Goal: Information Seeking & Learning: Compare options

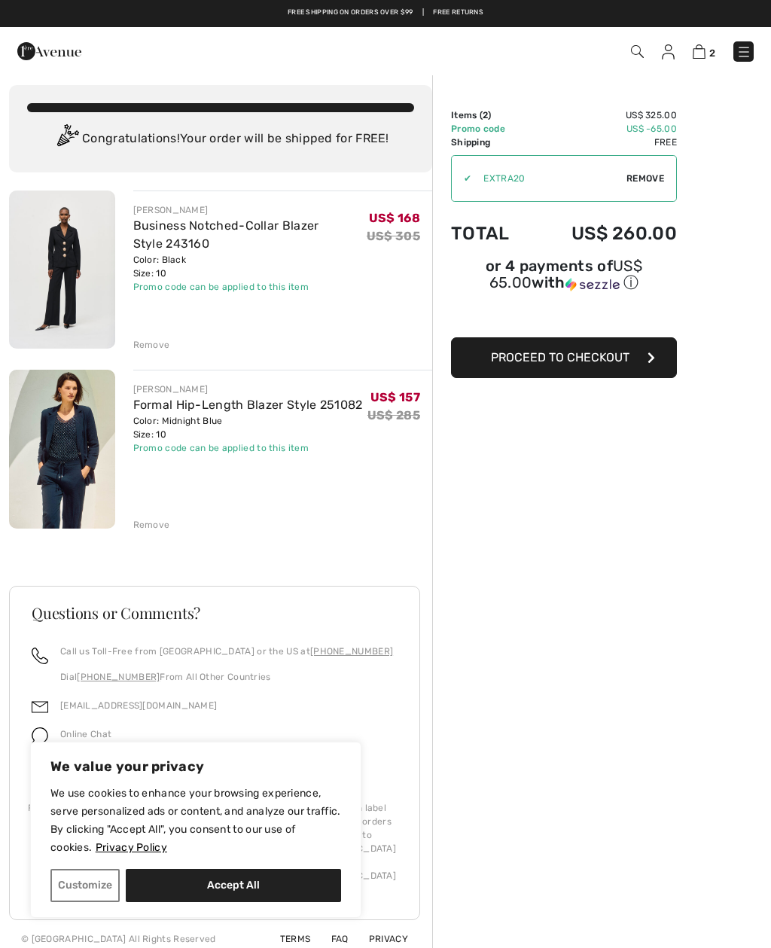
scroll to position [11, 0]
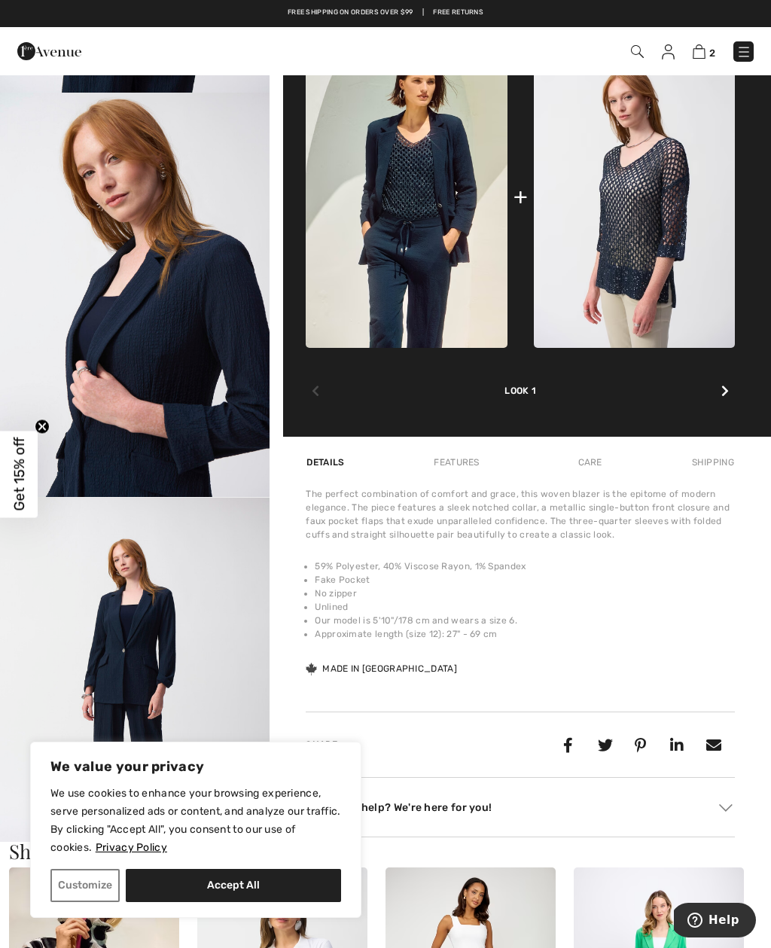
scroll to position [956, 0]
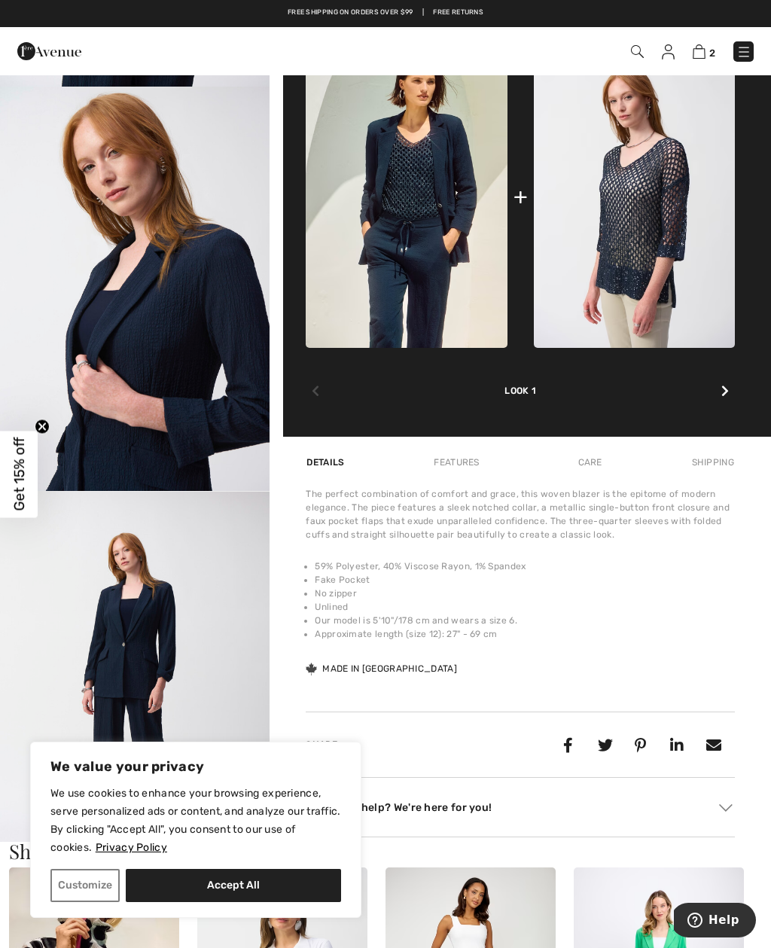
click at [194, 431] on img "4 / 9" at bounding box center [135, 289] width 270 height 404
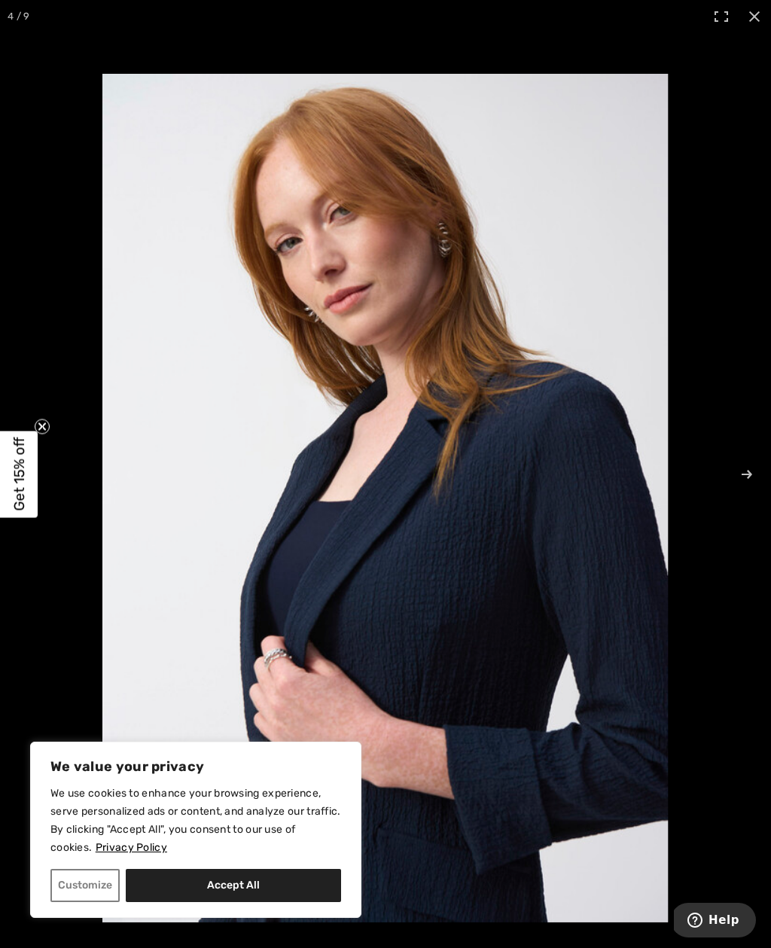
scroll to position [698, 0]
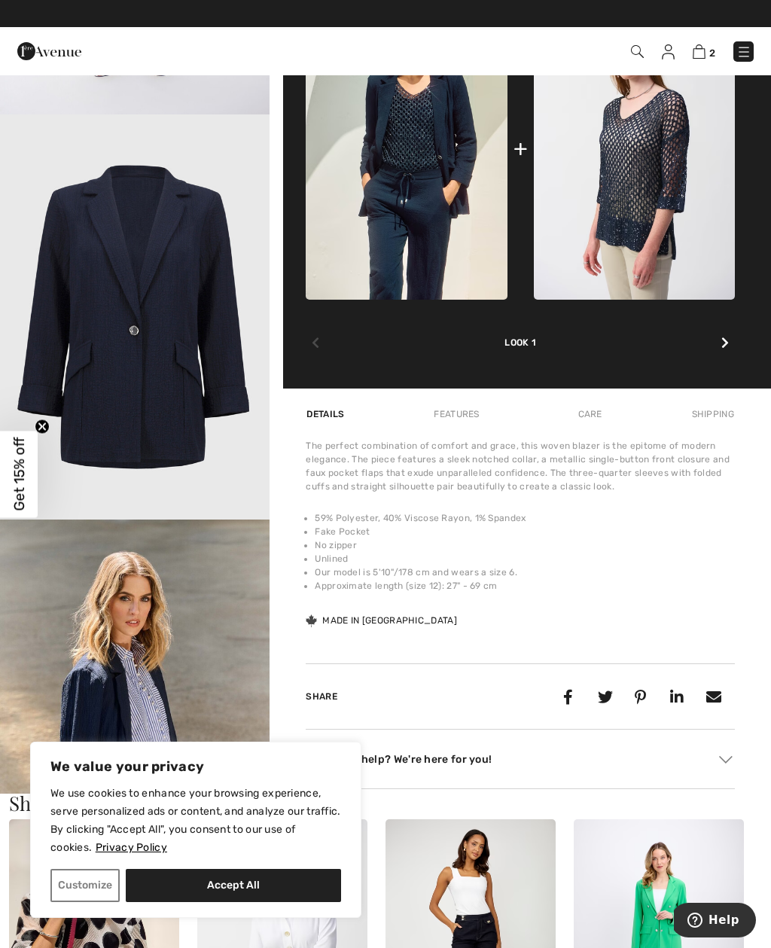
scroll to position [1709, 0]
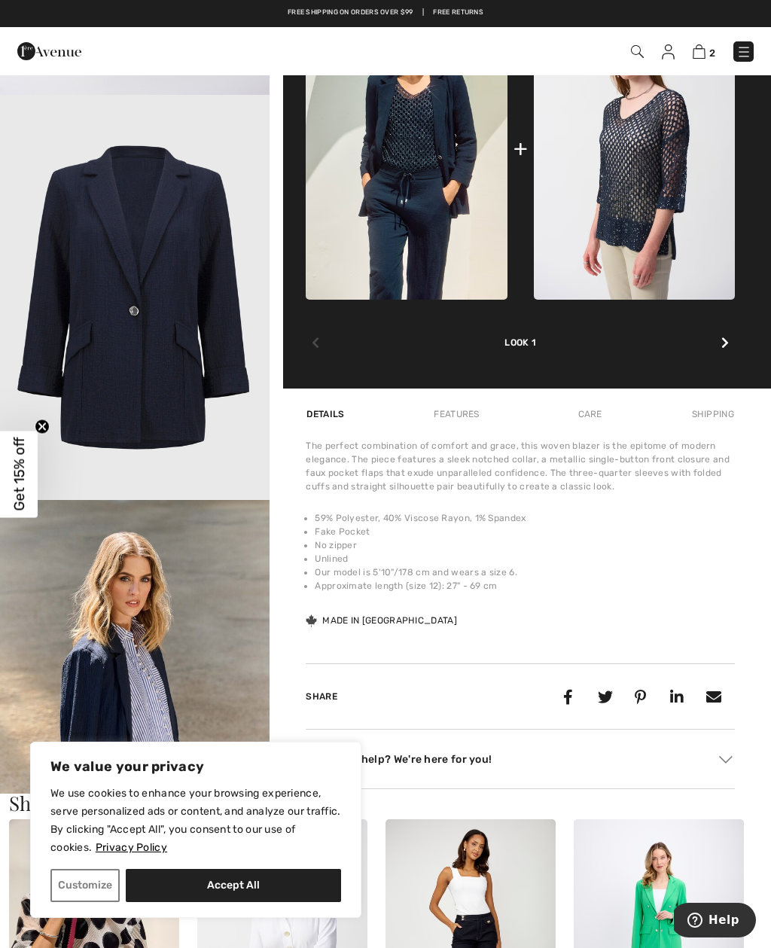
click at [183, 357] on img "6 / 9" at bounding box center [135, 297] width 270 height 405
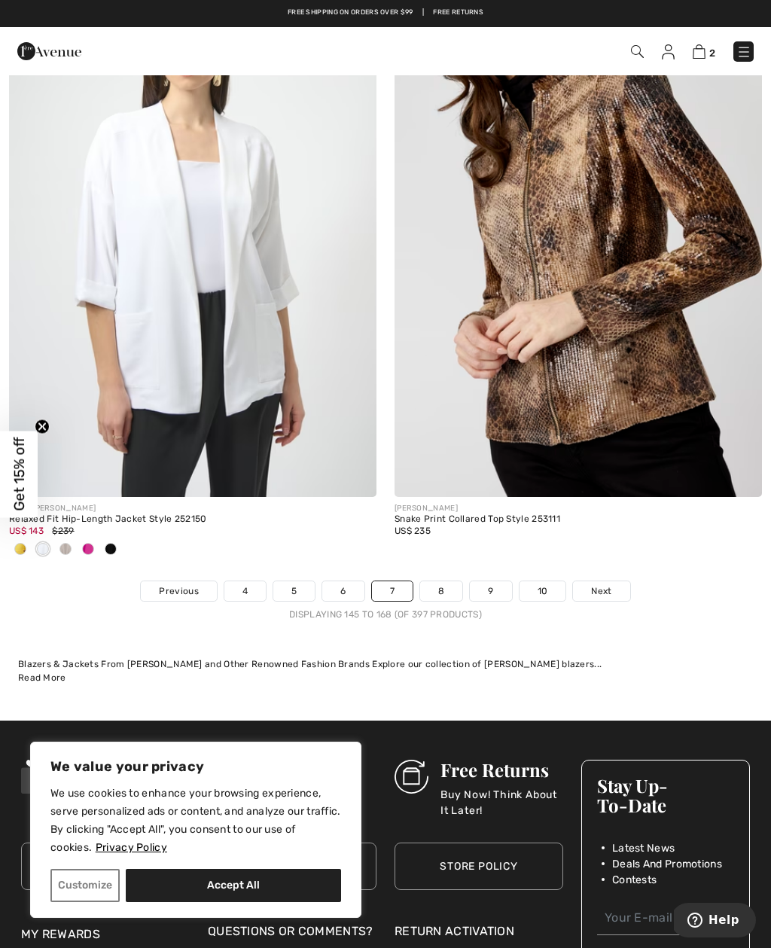
click at [448, 582] on link "8" at bounding box center [441, 591] width 42 height 20
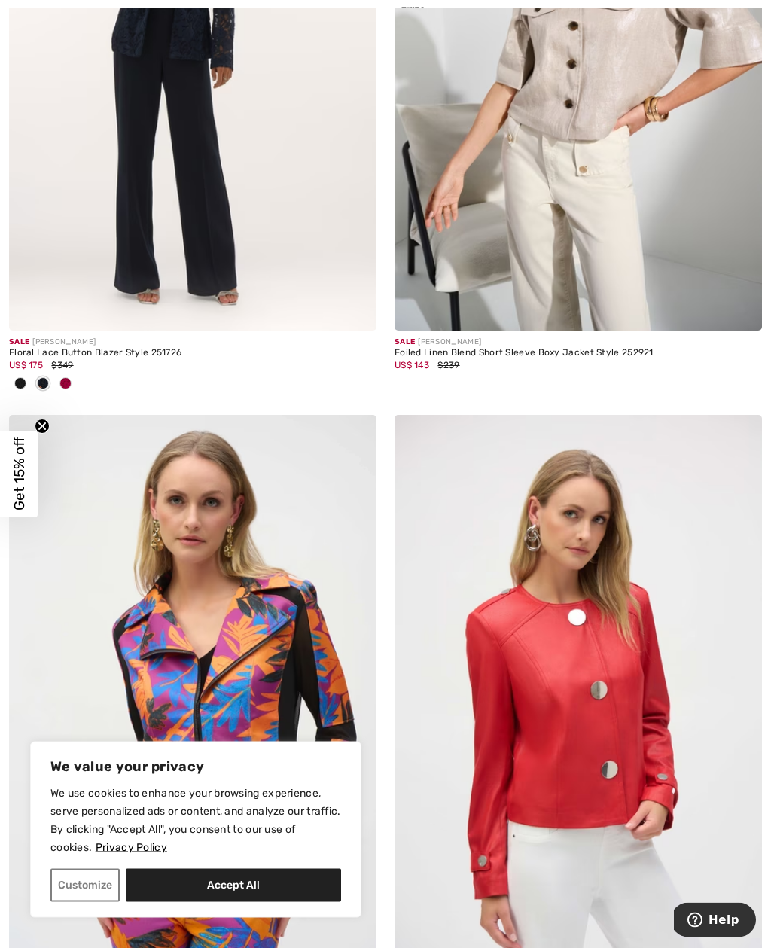
scroll to position [6857, 0]
click at [155, 358] on div "US$ 175 $349" at bounding box center [192, 365] width 367 height 14
click at [212, 255] on img at bounding box center [192, 54] width 367 height 551
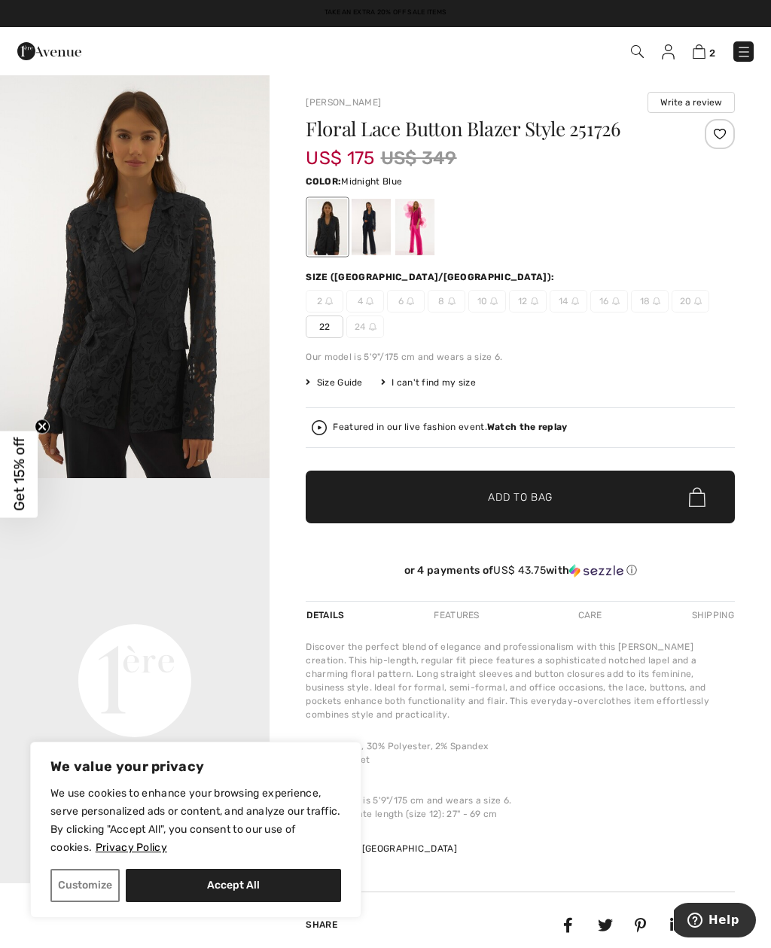
click at [367, 235] on div at bounding box center [371, 227] width 39 height 56
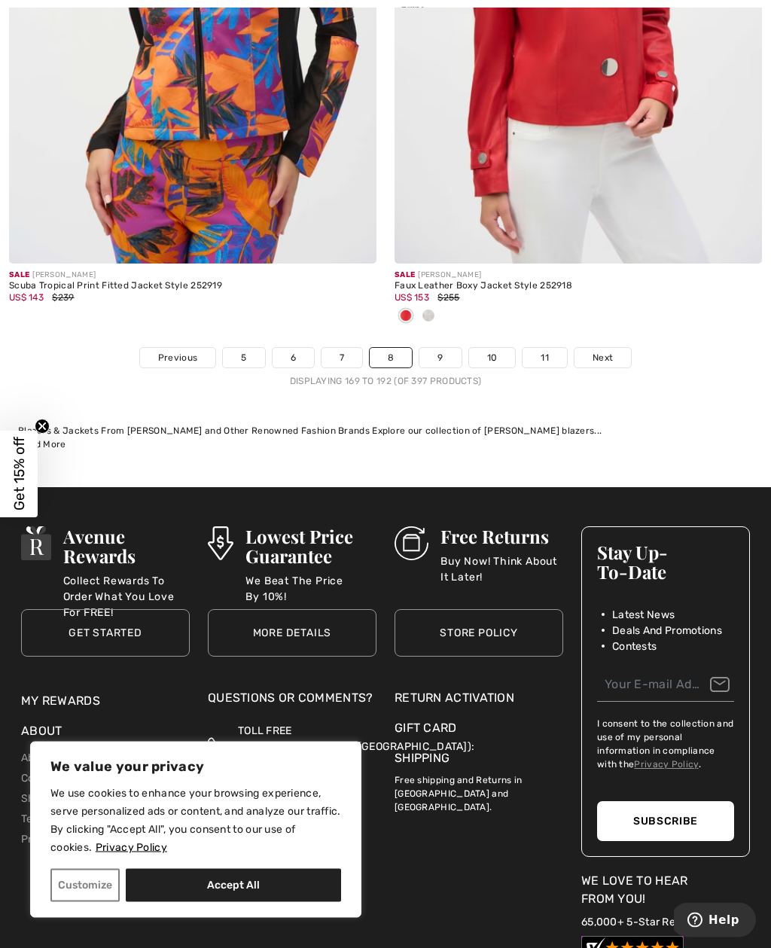
scroll to position [7560, 0]
click at [444, 358] on link "9" at bounding box center [439, 358] width 41 height 20
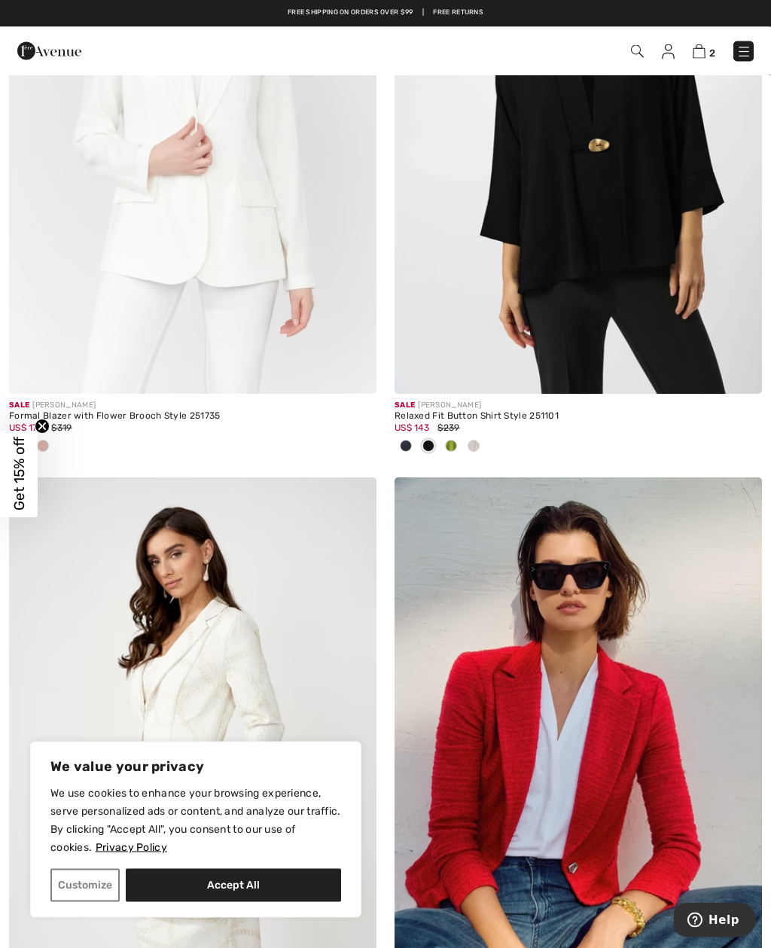
scroll to position [4227, 0]
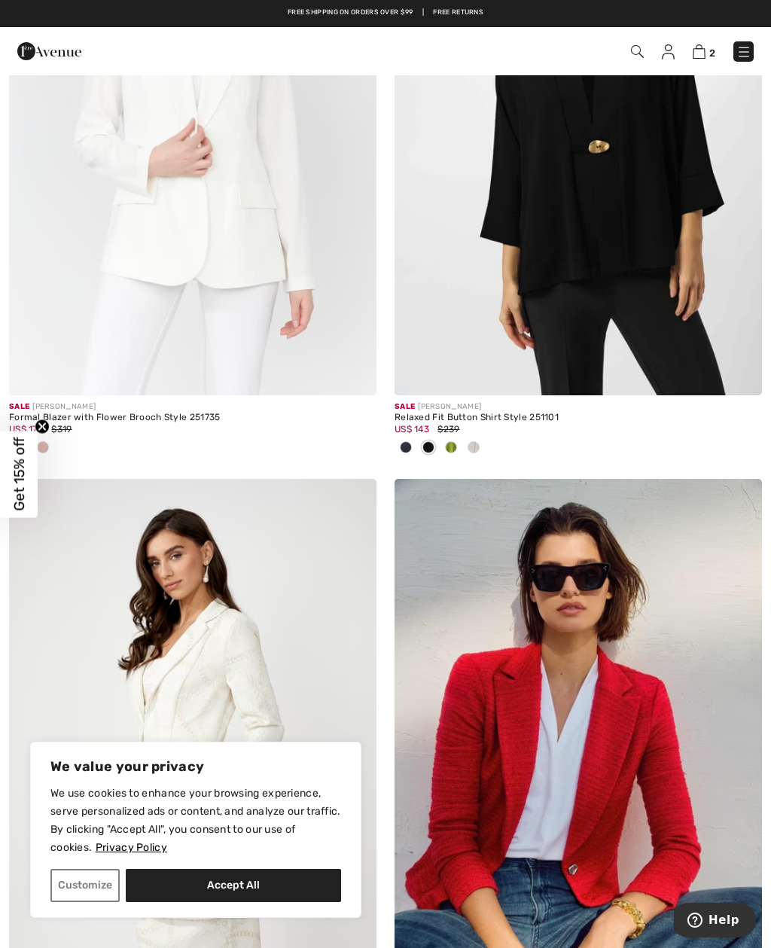
click at [515, 413] on div "Relaxed Fit Button Shirt Style 251101" at bounding box center [578, 418] width 367 height 11
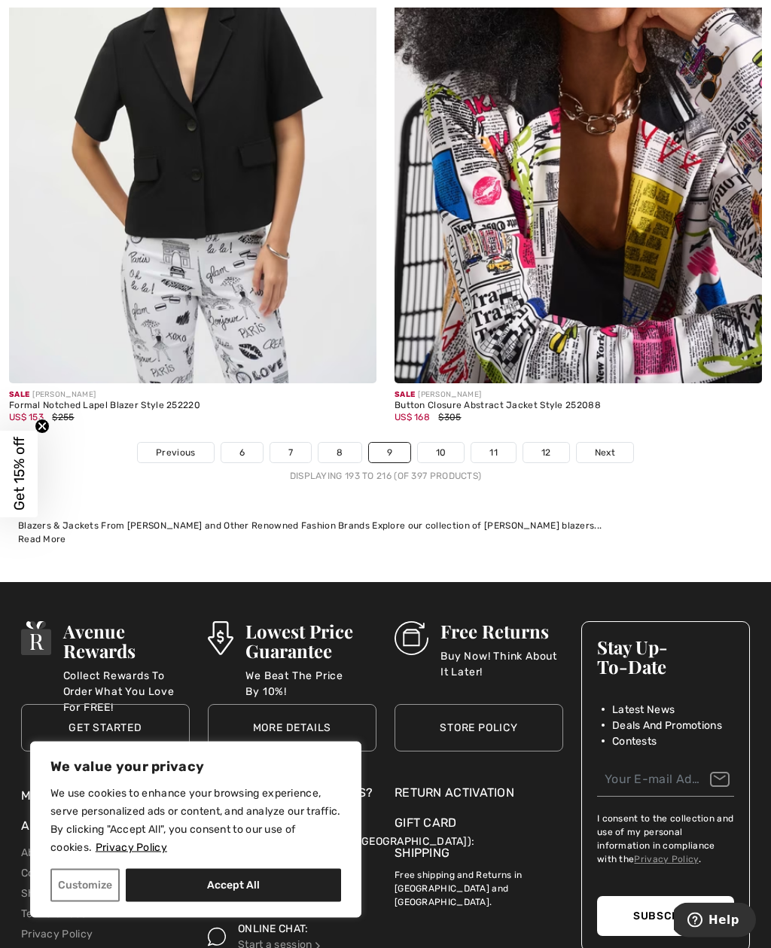
scroll to position [7368, 0]
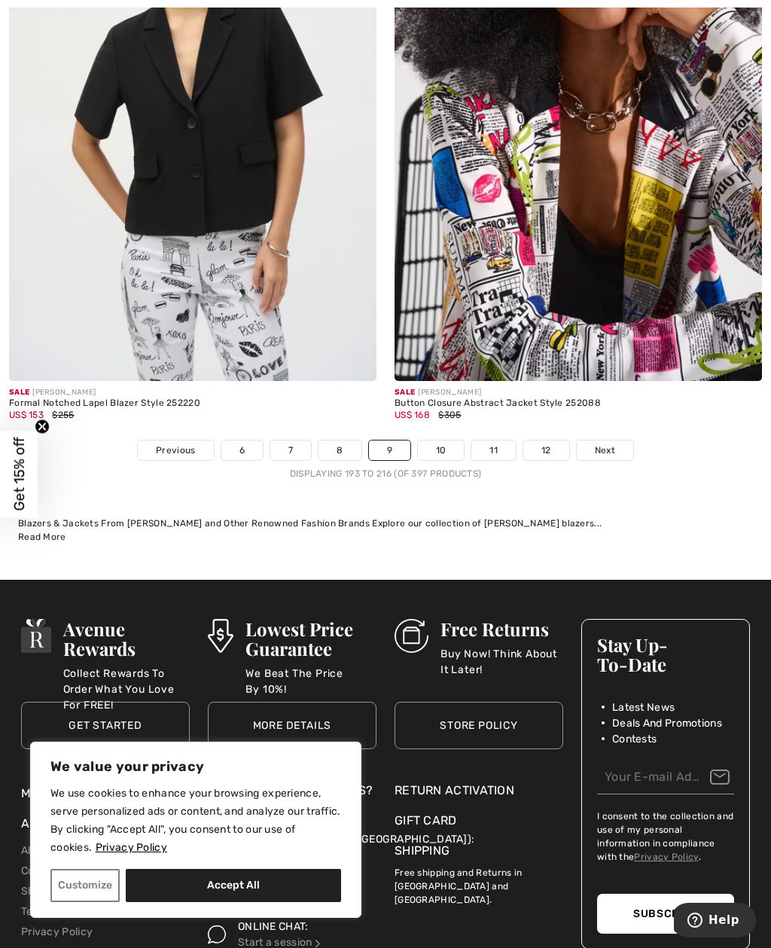
click at [443, 449] on link "10" at bounding box center [441, 450] width 47 height 20
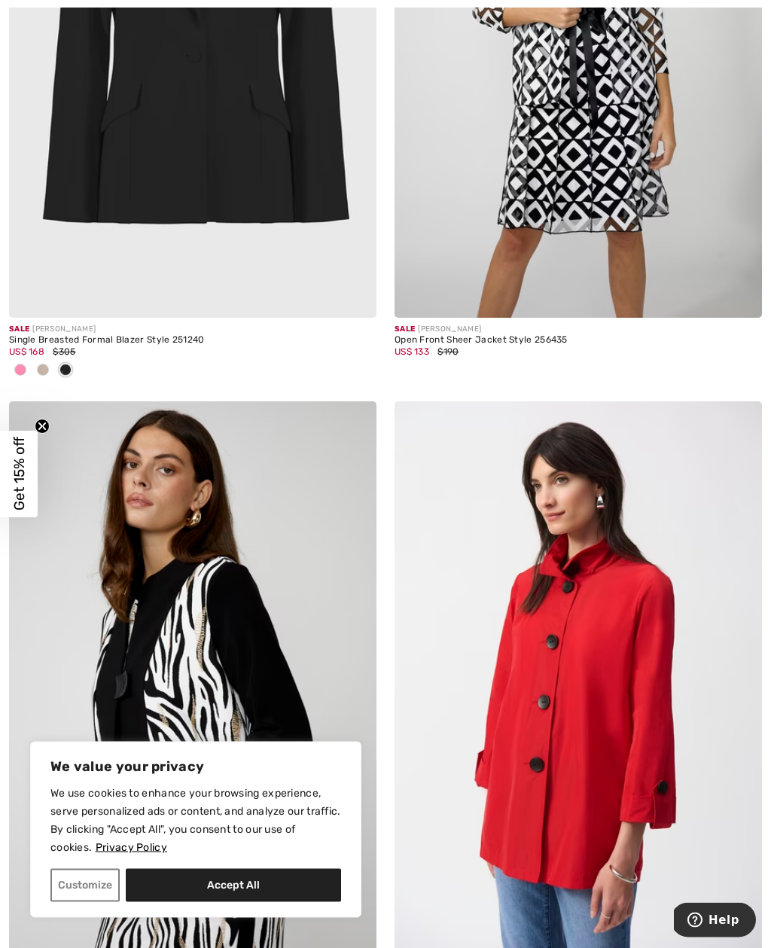
scroll to position [1153, 0]
click at [194, 342] on div "Single Breasted Formal Blazer Style 251240" at bounding box center [192, 340] width 367 height 11
click at [274, 166] on img at bounding box center [192, 42] width 367 height 551
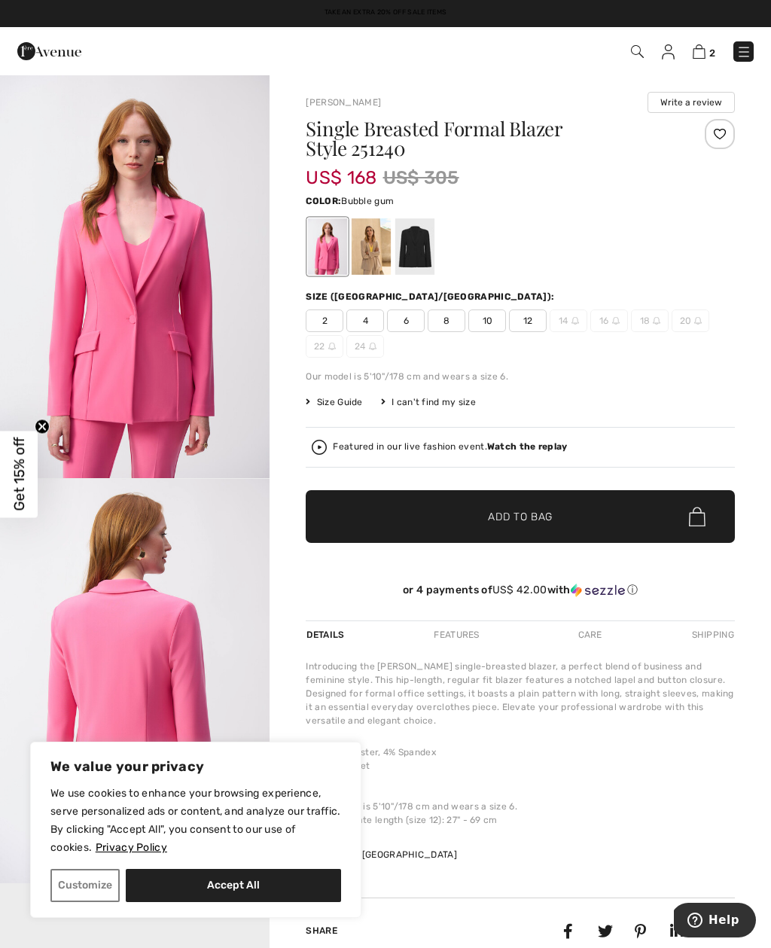
click at [379, 248] on div at bounding box center [371, 246] width 39 height 56
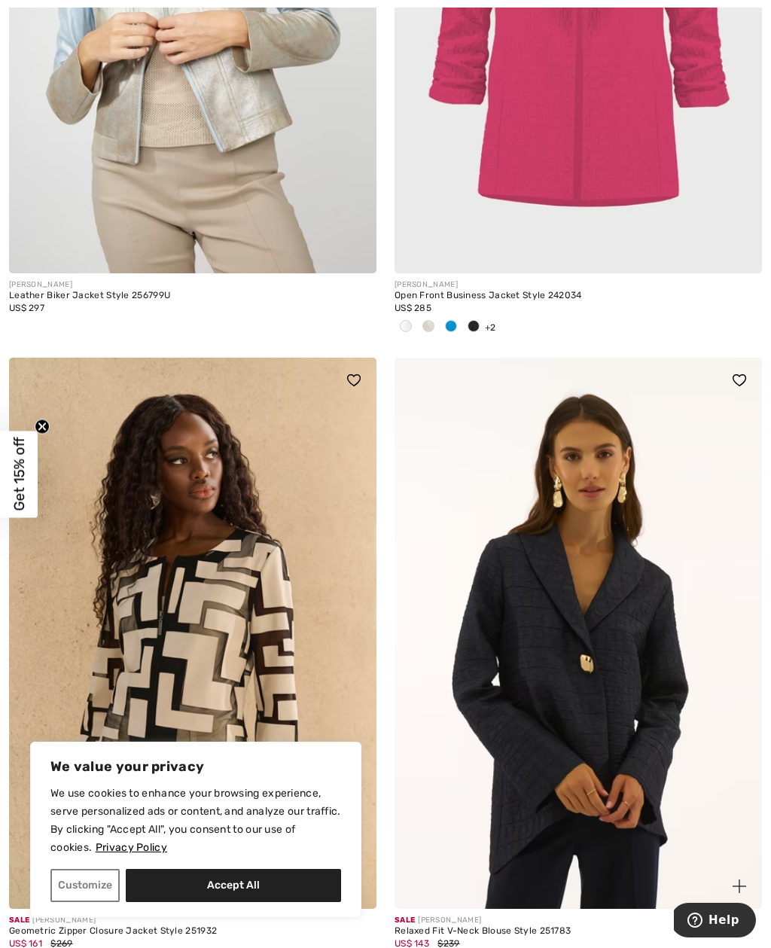
scroll to position [5696, 0]
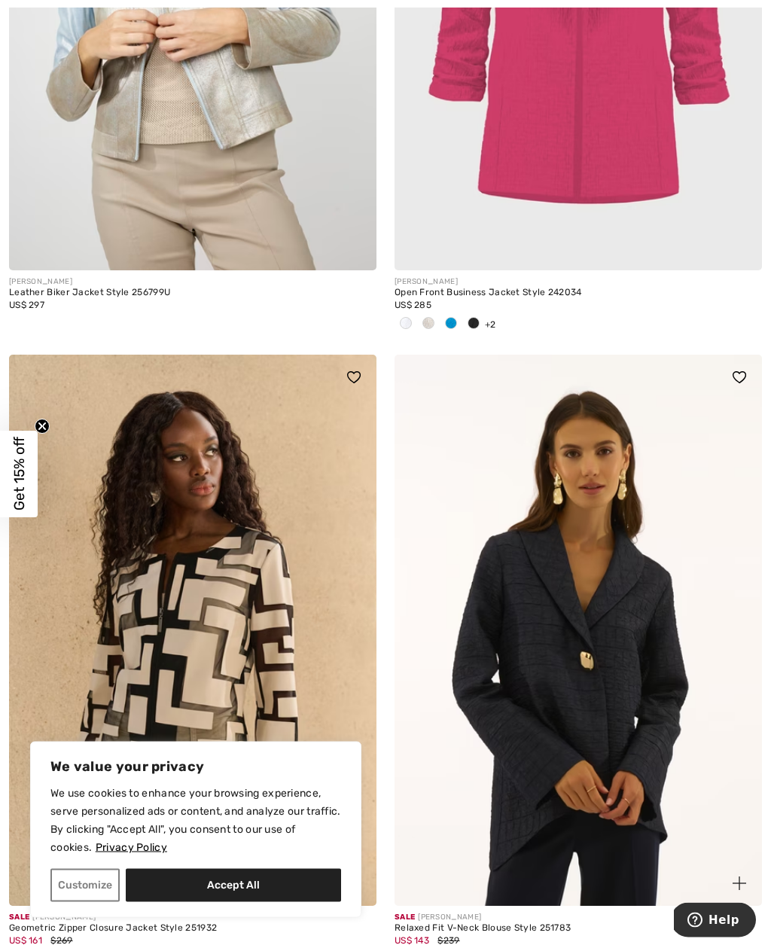
click at [507, 288] on div "Open Front Business Jacket Style 242034" at bounding box center [578, 293] width 367 height 11
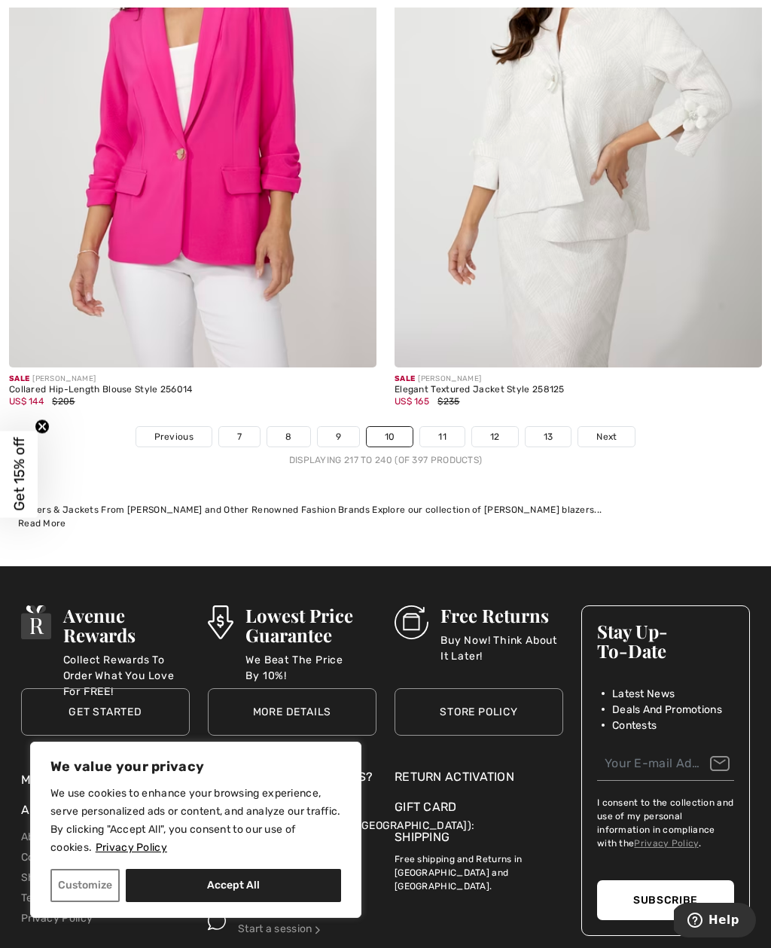
scroll to position [7509, 0]
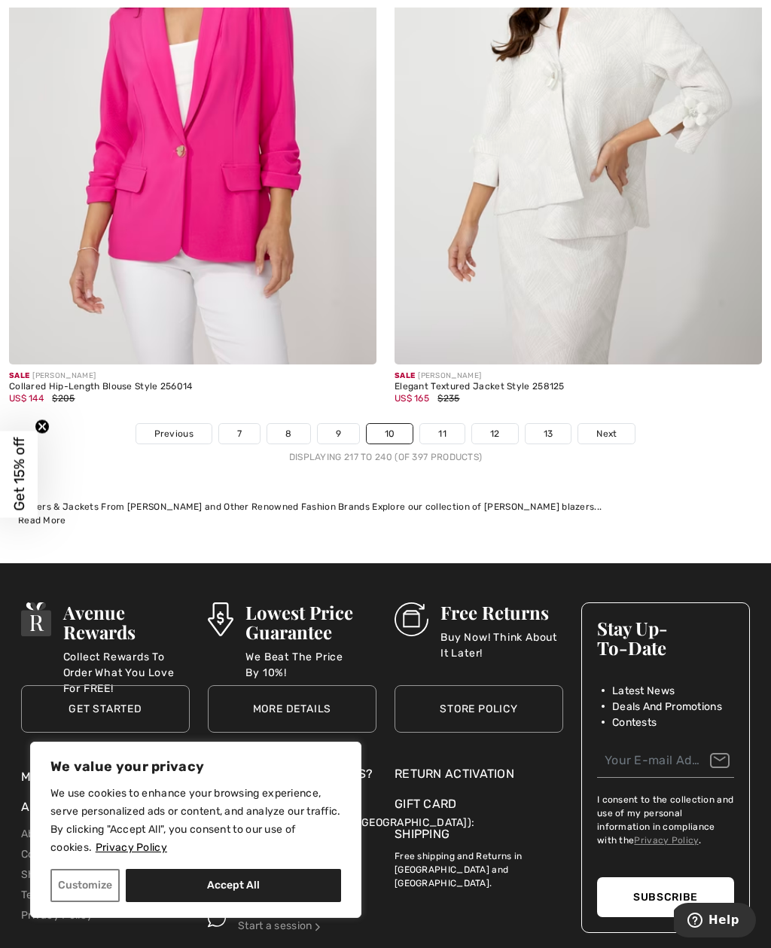
click at [244, 212] on img at bounding box center [192, 88] width 367 height 551
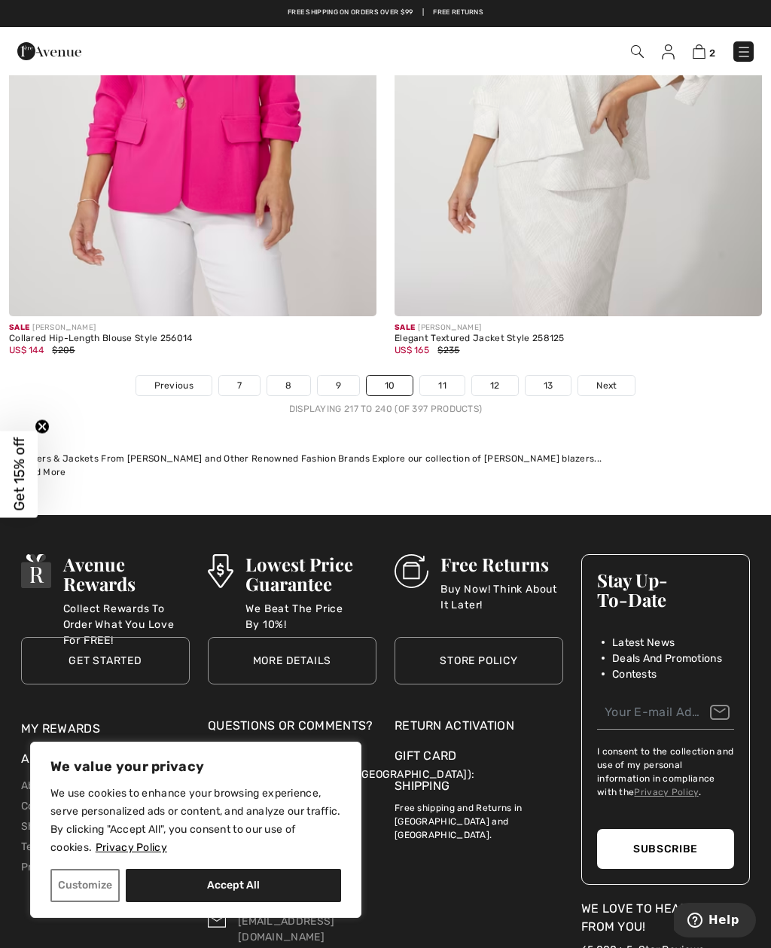
click at [459, 377] on link "11" at bounding box center [442, 386] width 44 height 20
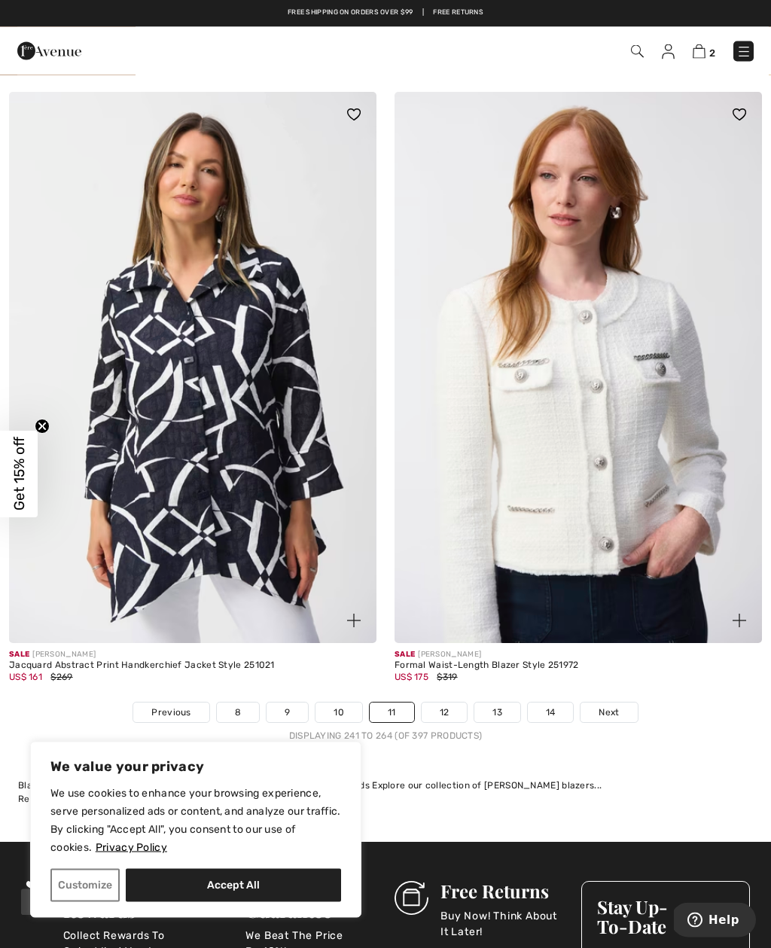
scroll to position [7180, 0]
click at [429, 585] on img at bounding box center [578, 367] width 367 height 551
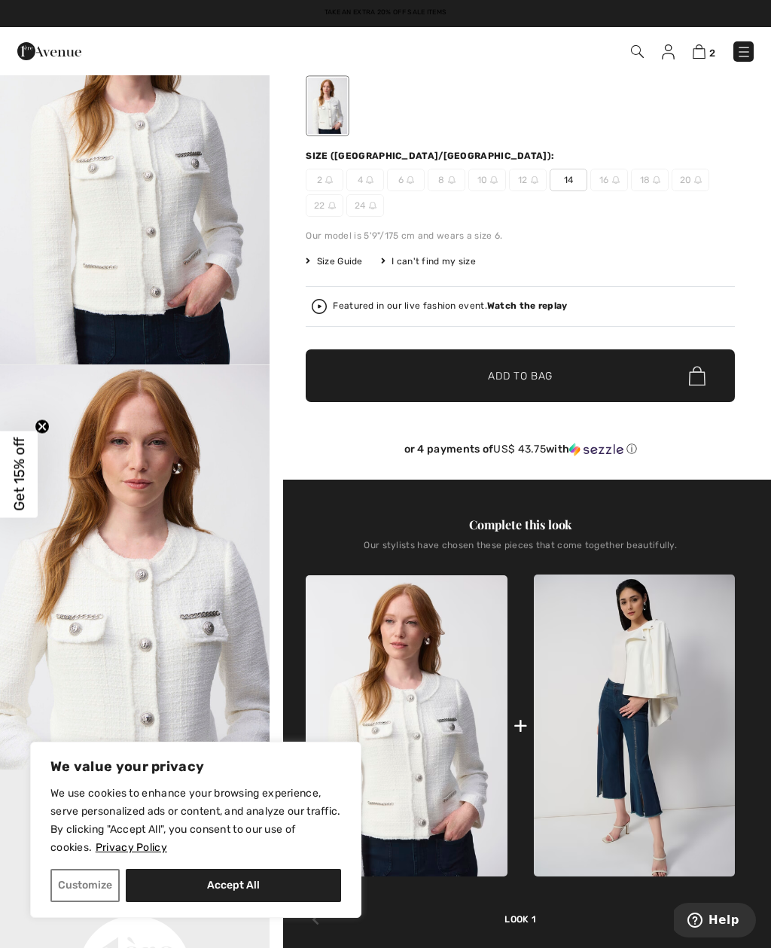
scroll to position [78, 0]
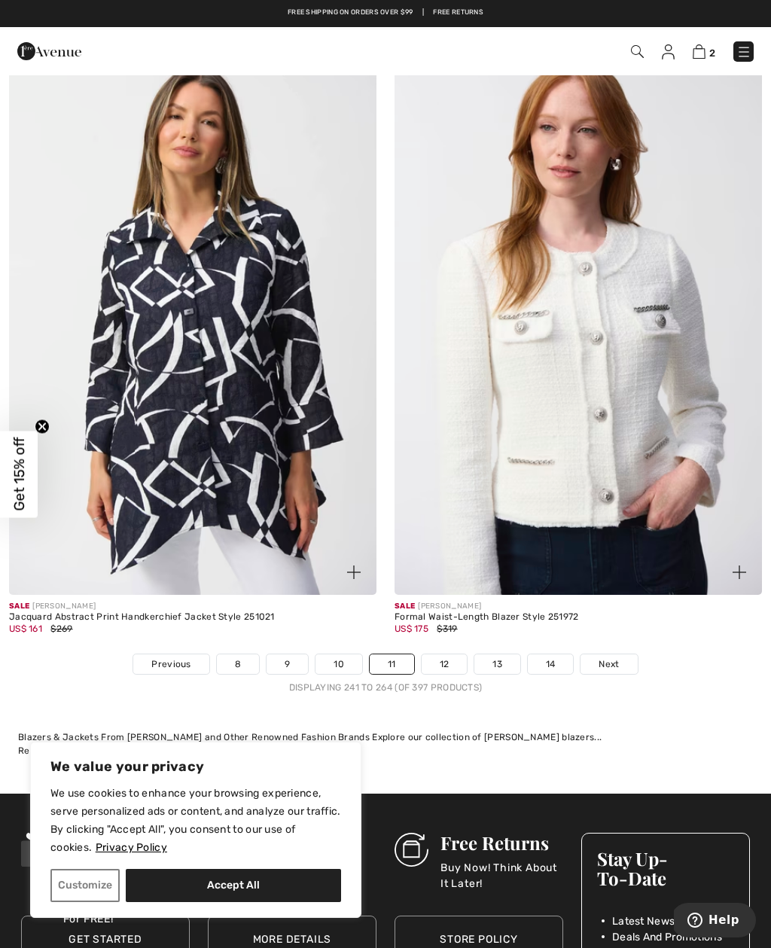
click at [566, 541] on img at bounding box center [578, 319] width 367 height 551
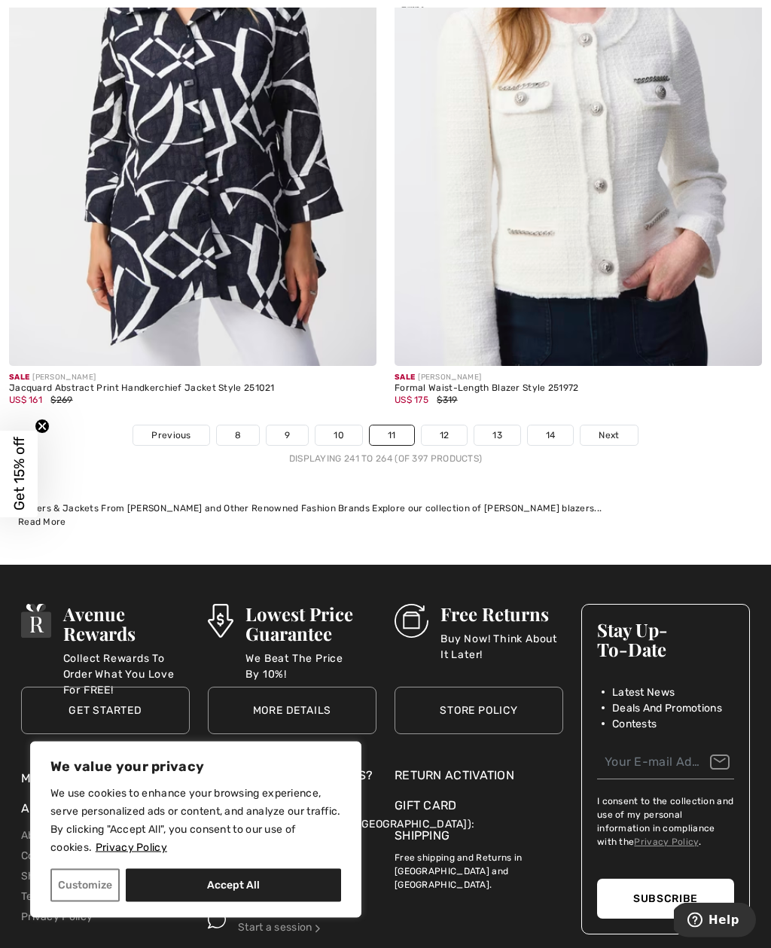
scroll to position [7509, 0]
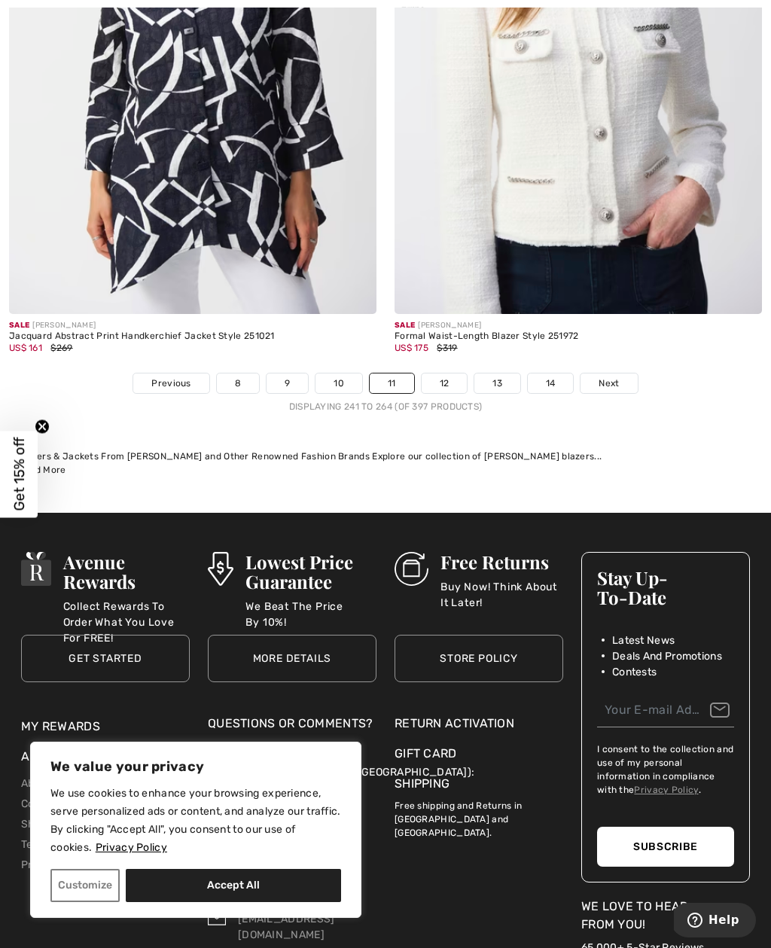
click at [443, 384] on link "12" at bounding box center [445, 383] width 46 height 20
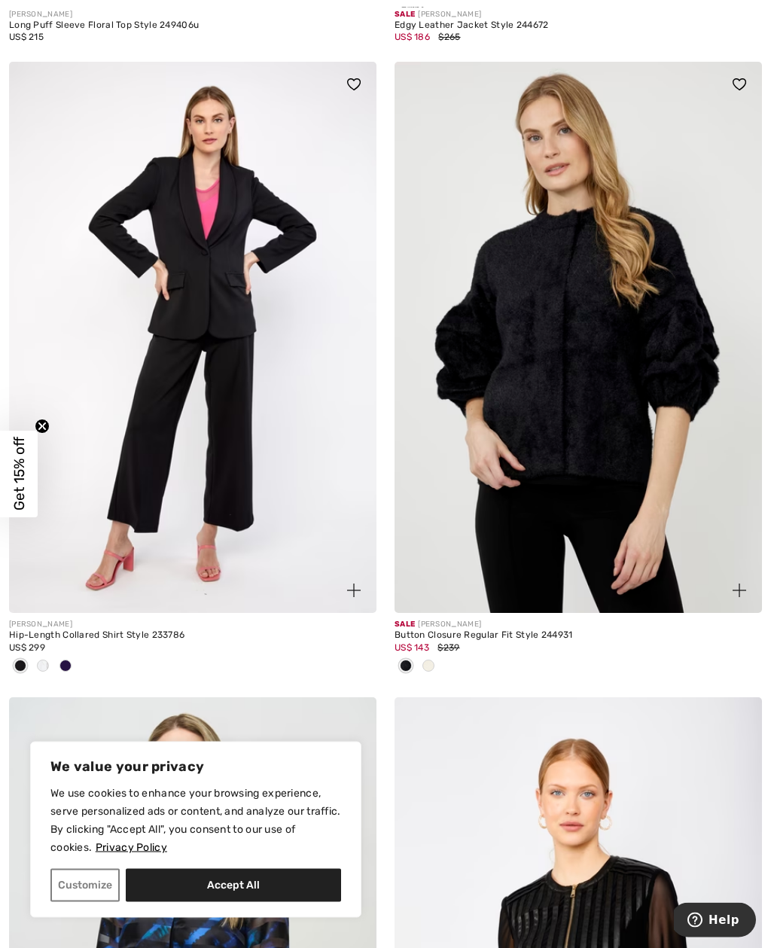
scroll to position [4619, 0]
click at [199, 513] on img at bounding box center [192, 337] width 367 height 551
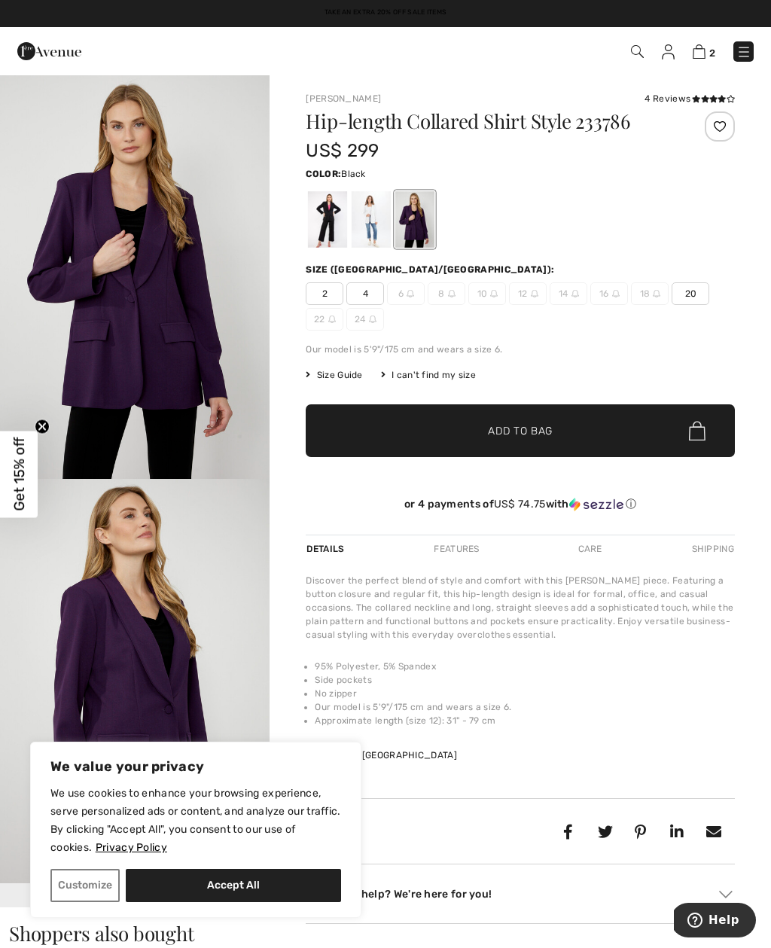
click at [327, 229] on div at bounding box center [327, 219] width 39 height 56
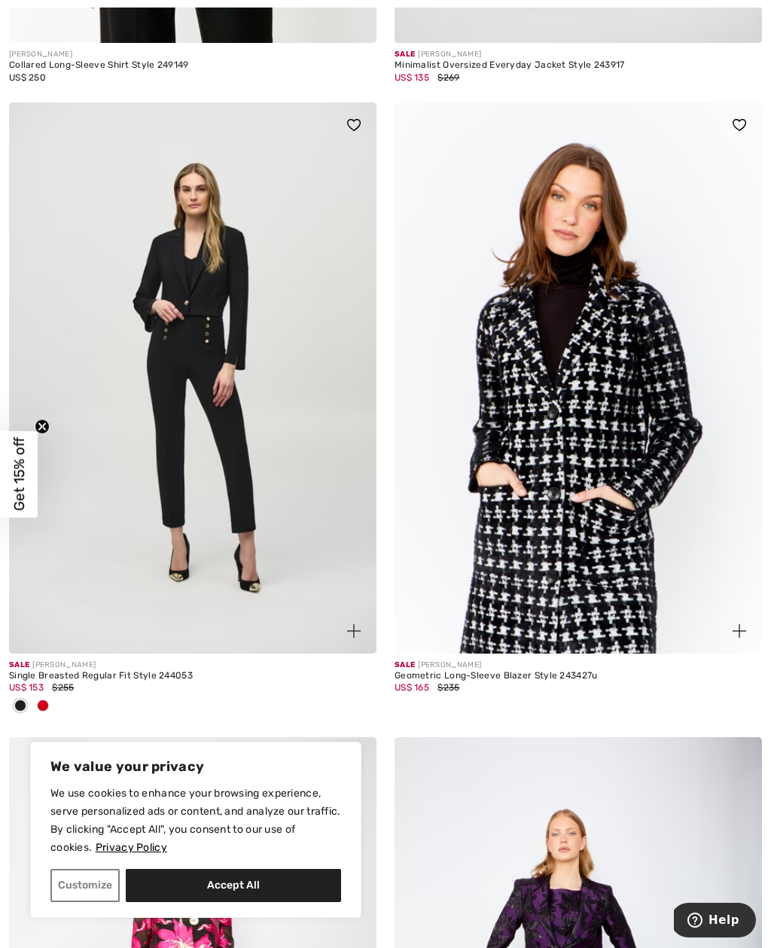
scroll to position [796, 0]
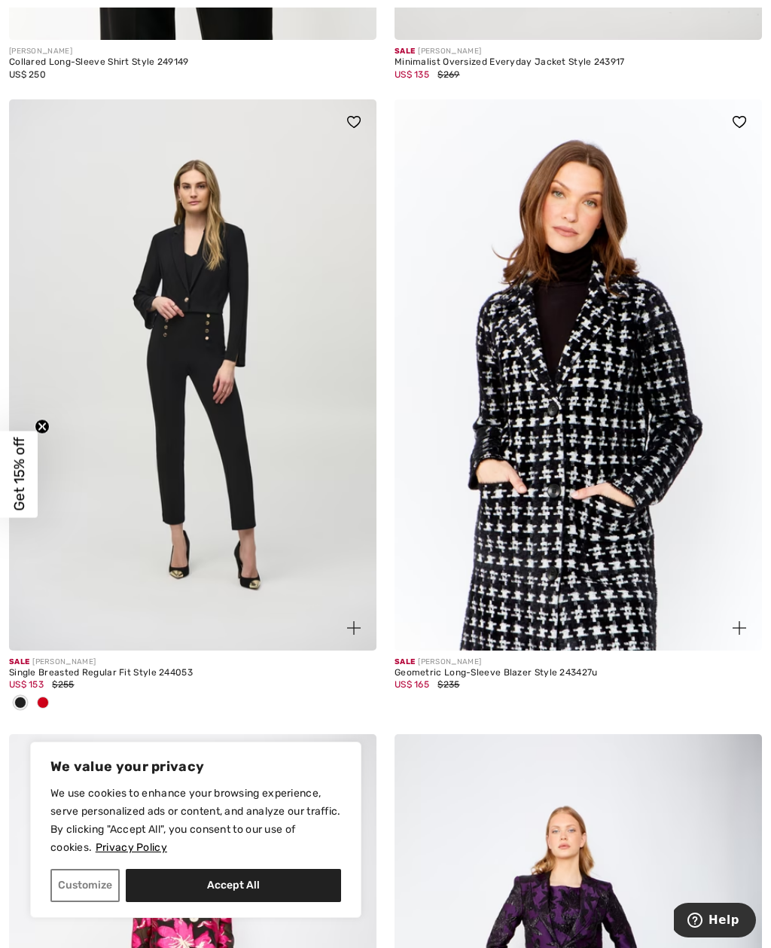
click at [224, 508] on img at bounding box center [192, 374] width 367 height 551
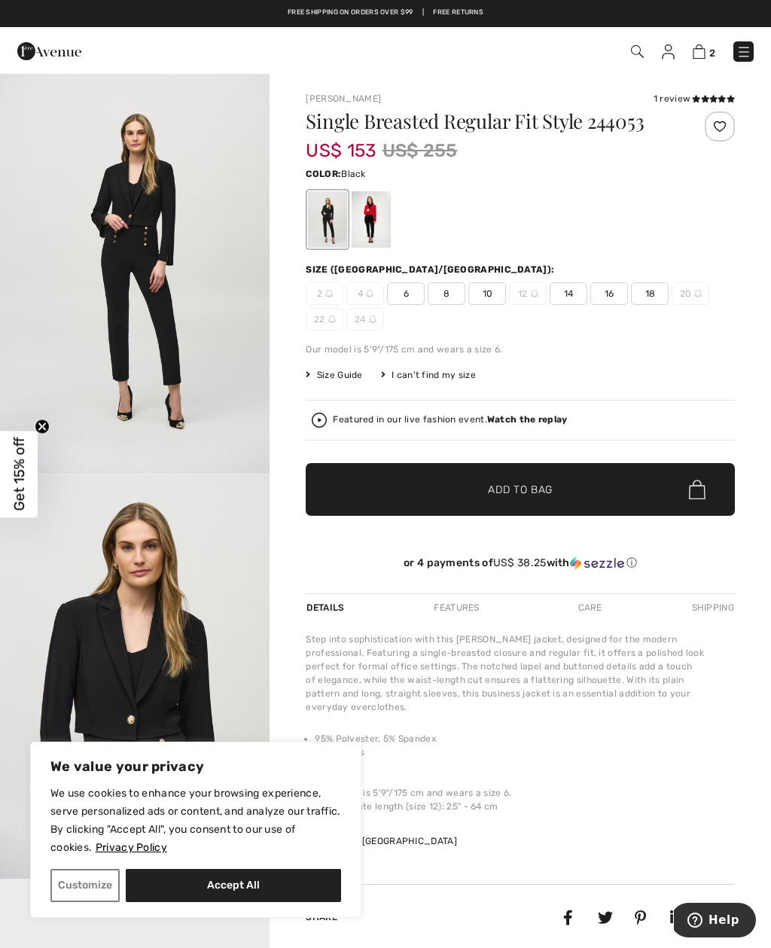
scroll to position [3, 0]
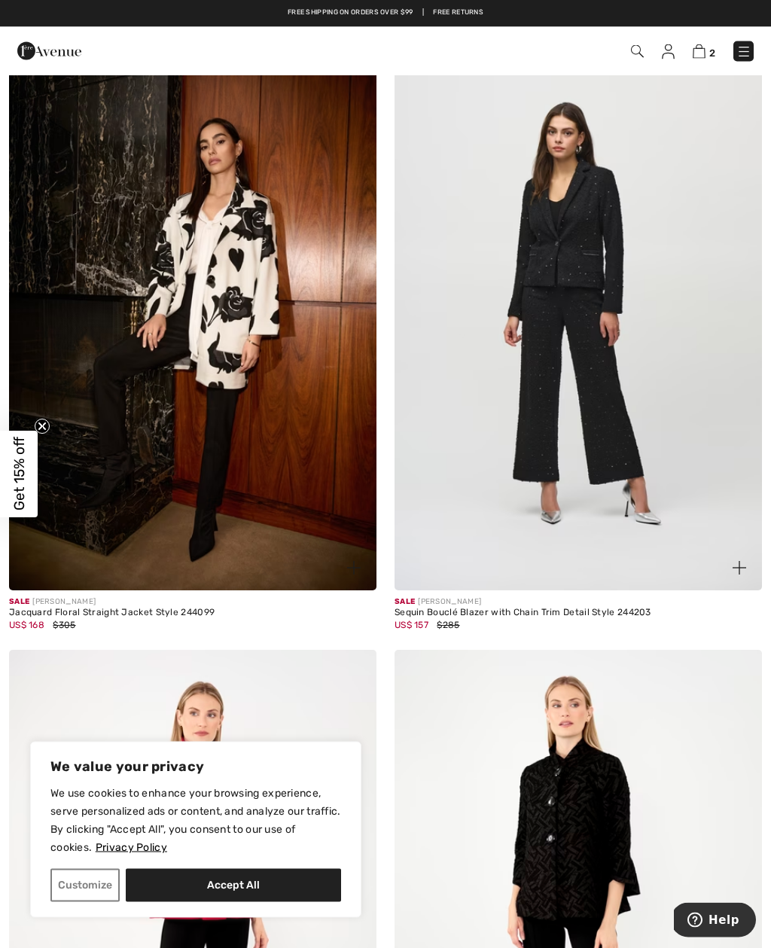
scroll to position [2710, 0]
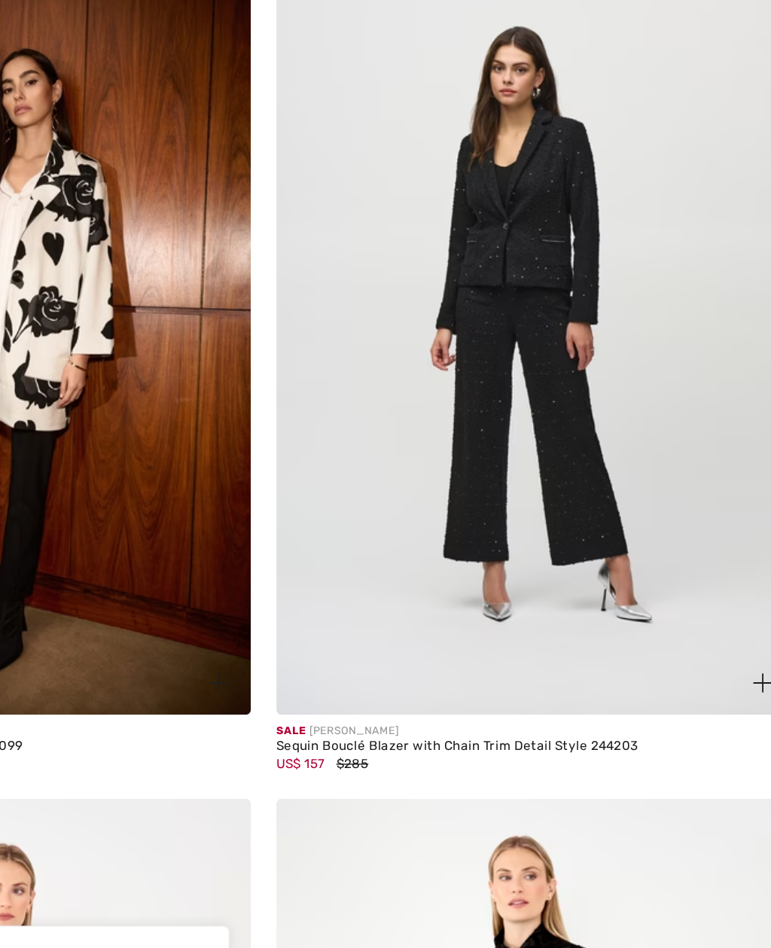
click at [395, 315] on img at bounding box center [578, 316] width 367 height 551
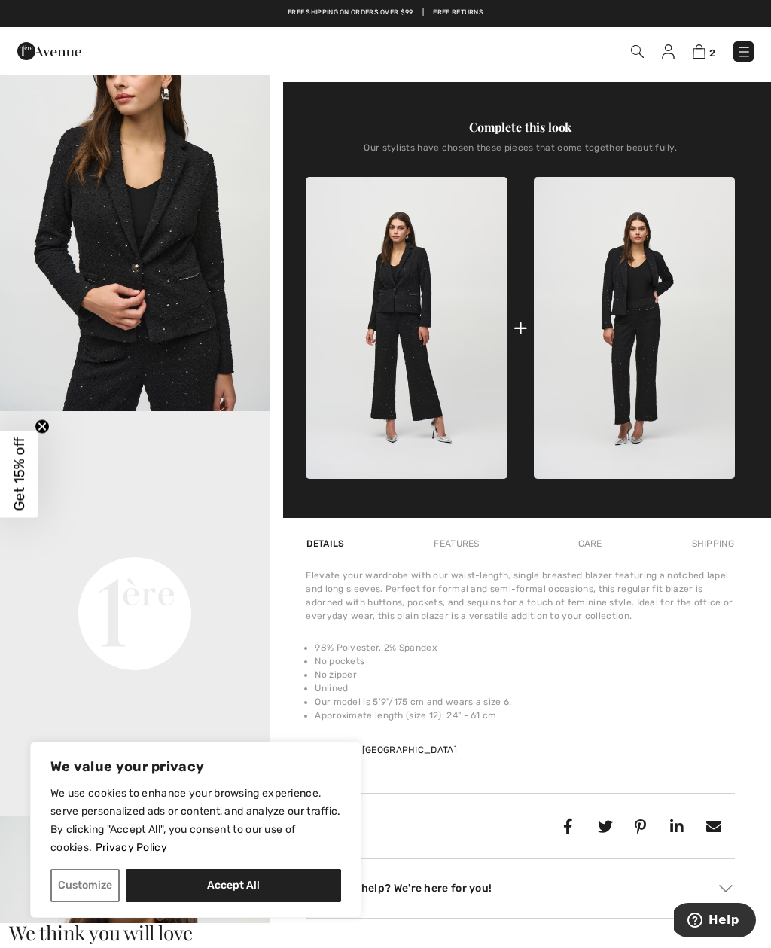
scroll to position [462, 0]
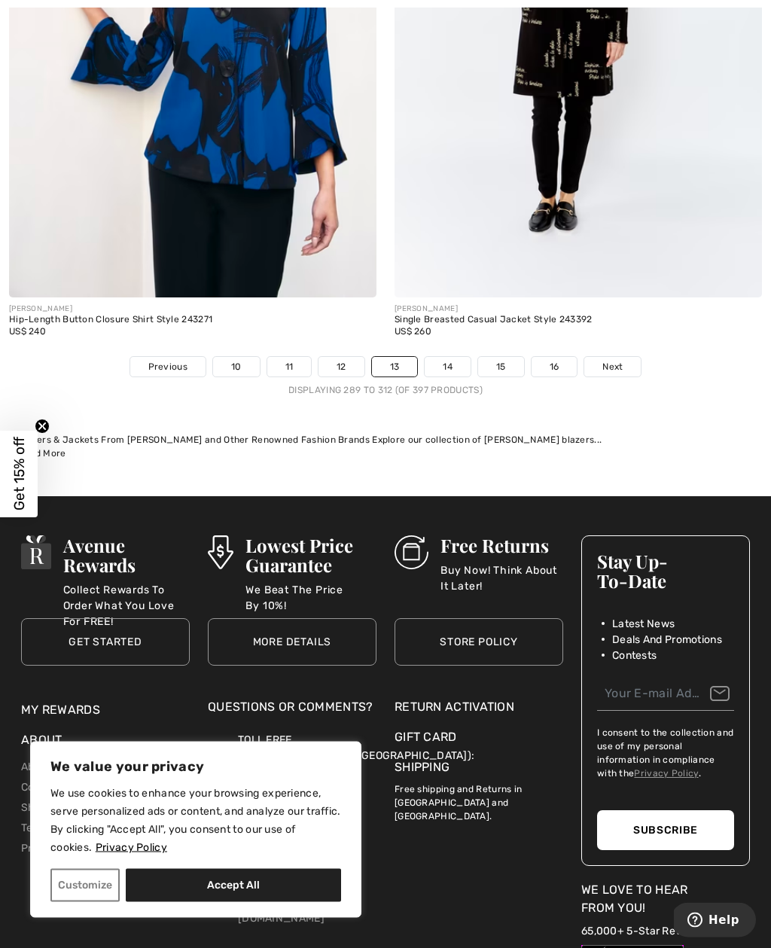
scroll to position [7452, 0]
click at [441, 361] on link "14" at bounding box center [448, 367] width 46 height 20
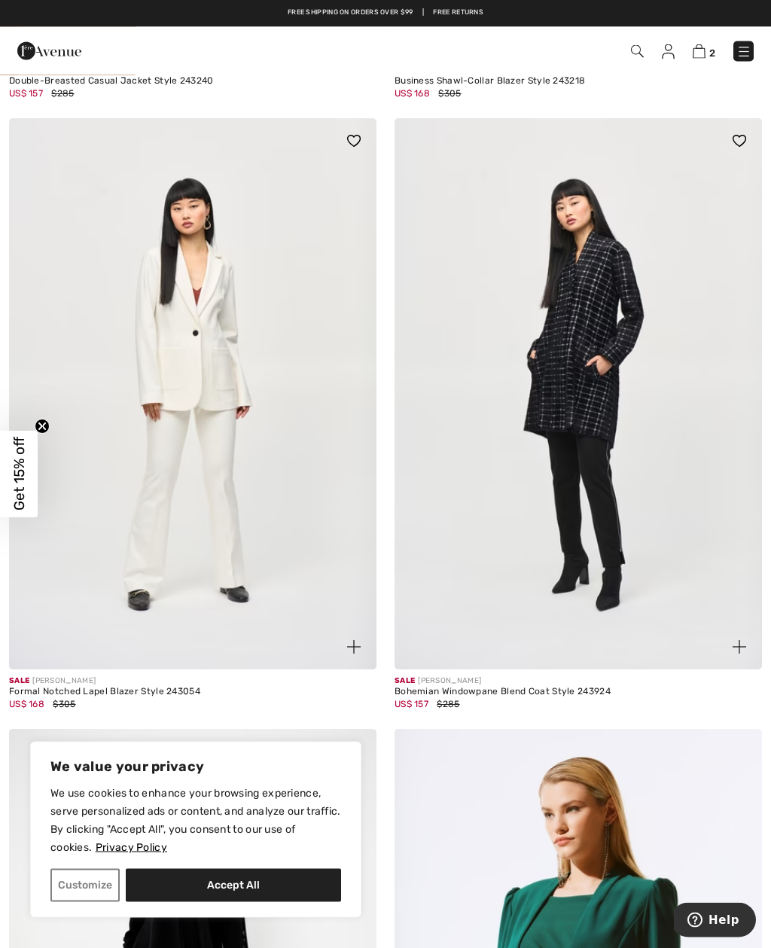
scroll to position [2607, 0]
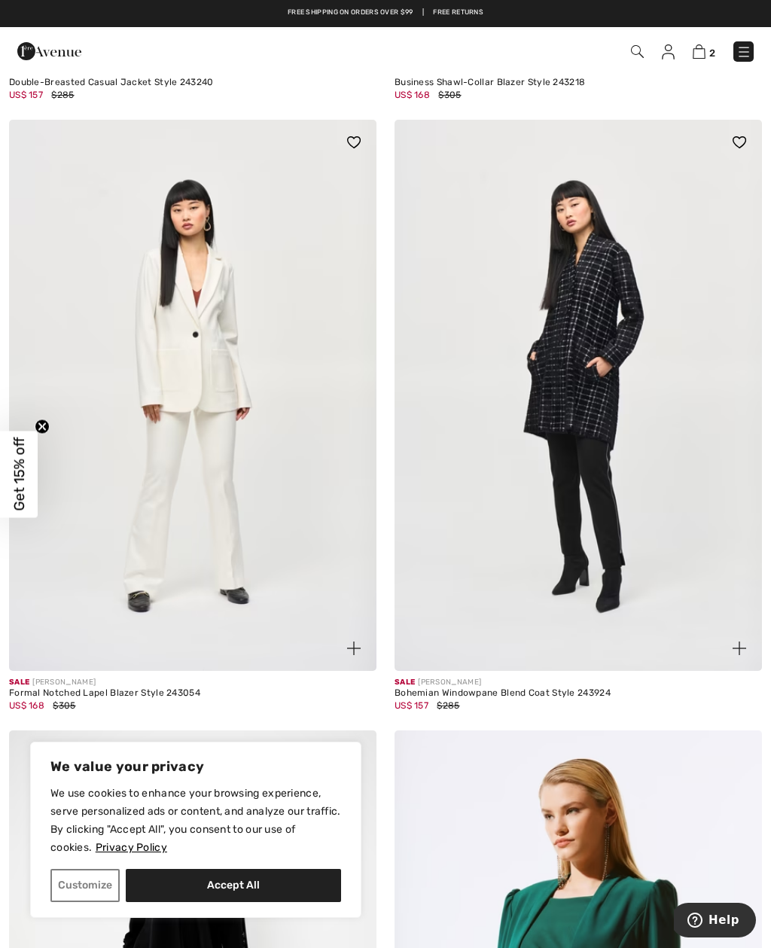
click at [254, 516] on img at bounding box center [192, 395] width 367 height 551
